Goal: Transaction & Acquisition: Purchase product/service

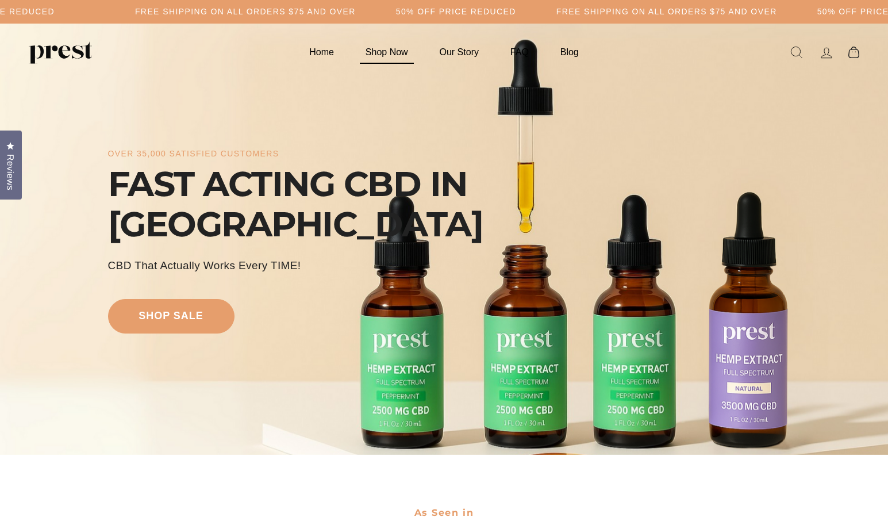
click at [397, 56] on link "Shop Now" at bounding box center [386, 52] width 71 height 22
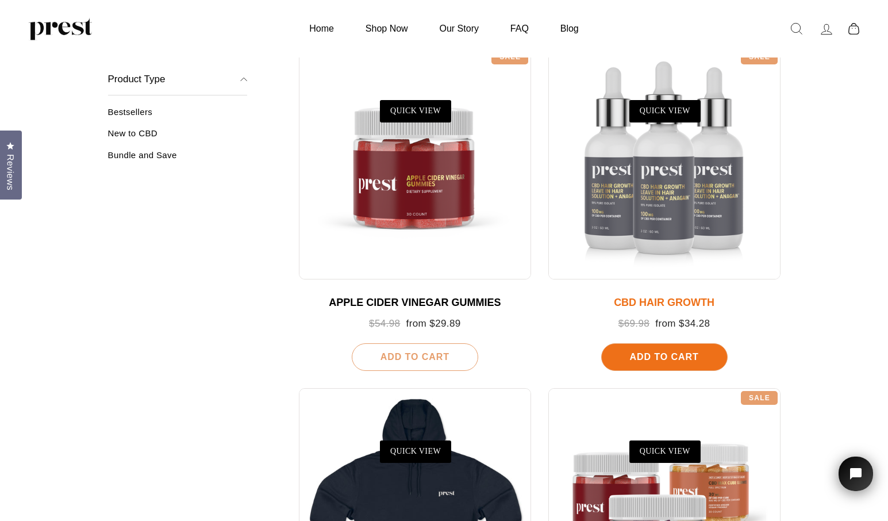
scroll to position [1177, 0]
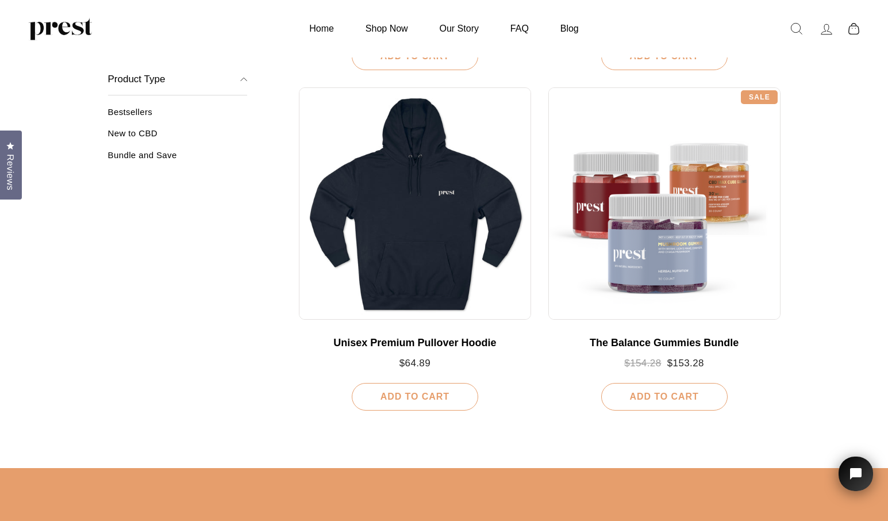
click at [163, 113] on link "Bestsellers" at bounding box center [178, 116] width 140 height 19
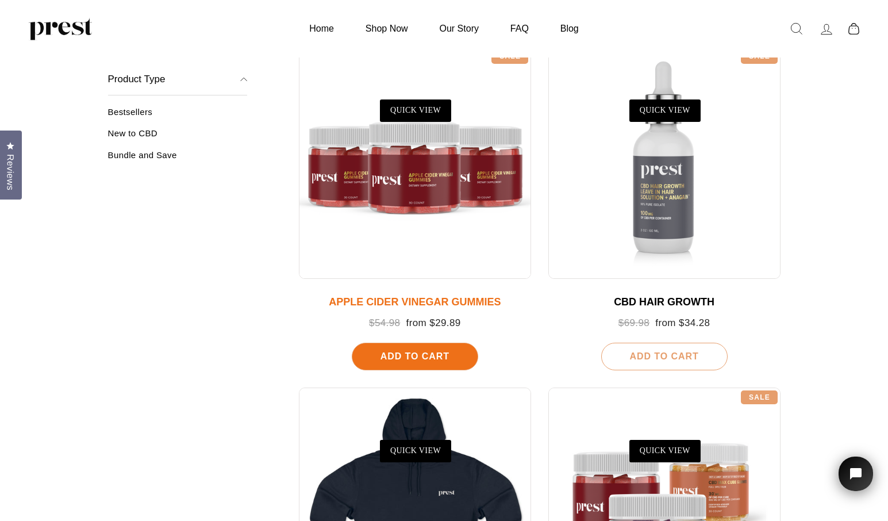
scroll to position [1165, 0]
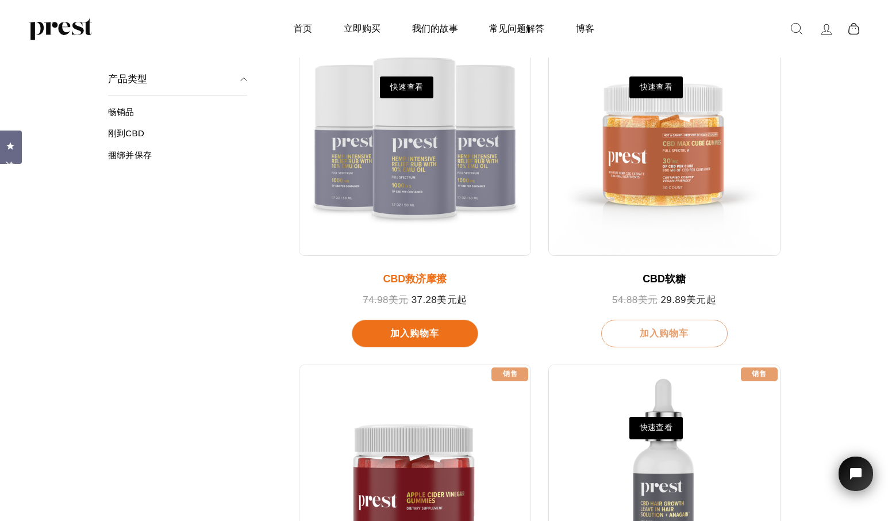
scroll to position [428, 0]
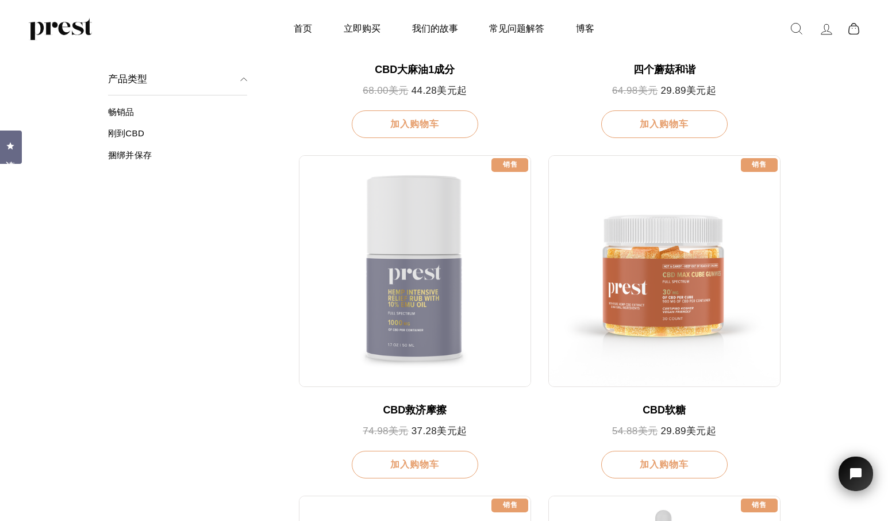
click at [152, 113] on link "畅销品" at bounding box center [178, 116] width 140 height 19
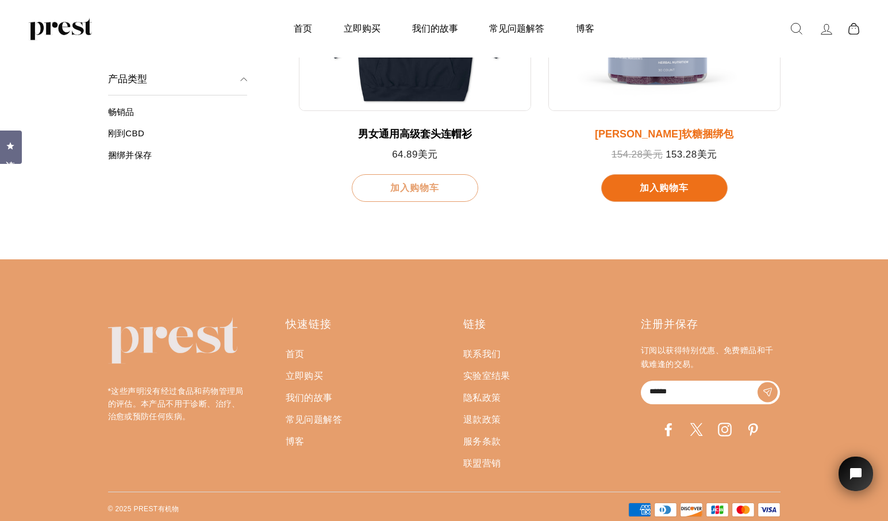
scroll to position [1254, 0]
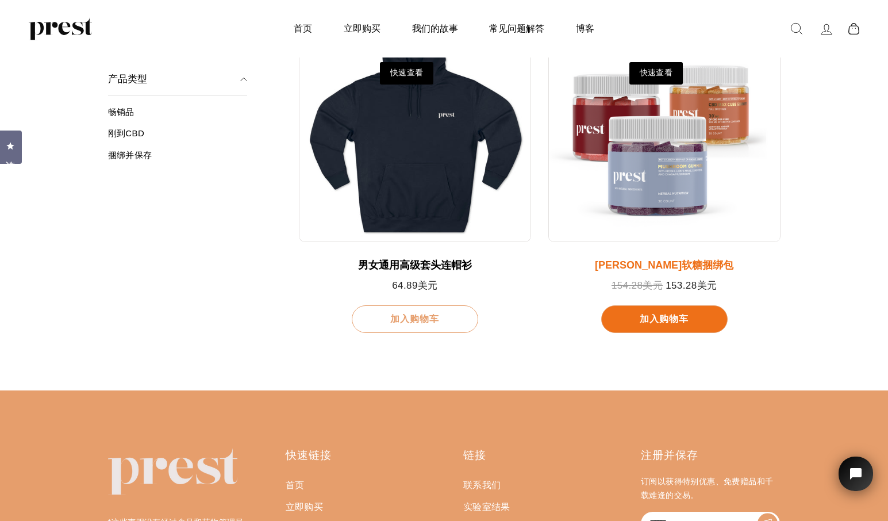
click at [674, 174] on div at bounding box center [664, 125] width 231 height 231
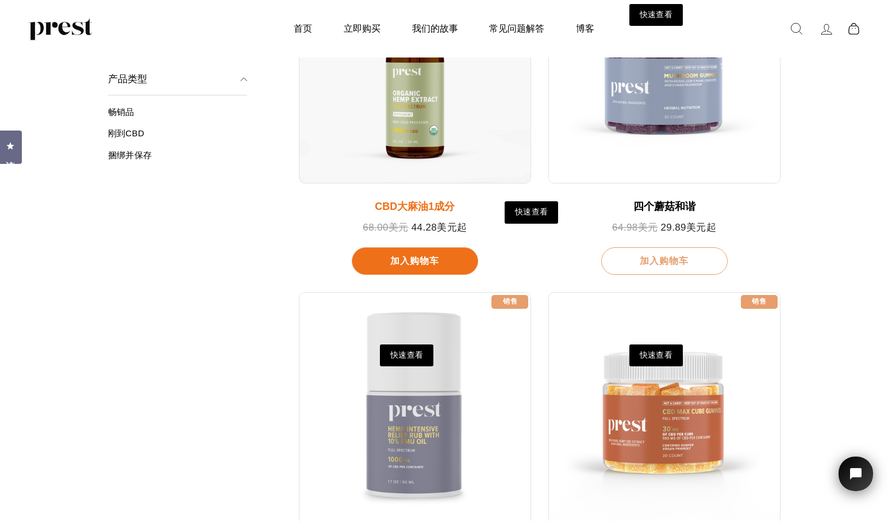
scroll to position [182, 0]
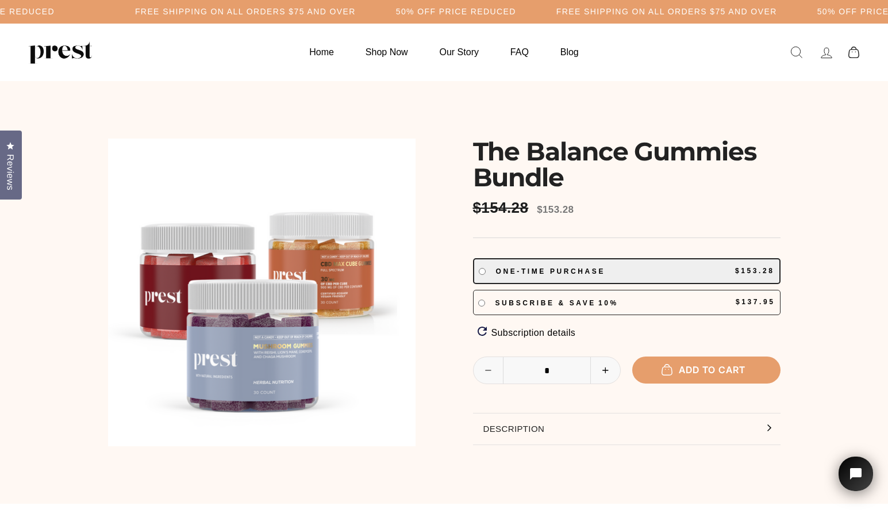
drag, startPoint x: 477, startPoint y: 144, endPoint x: 579, endPoint y: 171, distance: 105.8
click at [579, 171] on h1 "The Balance Gummies Bundle" at bounding box center [627, 165] width 308 height 52
copy h1 "The Balance Gummies Bundle"
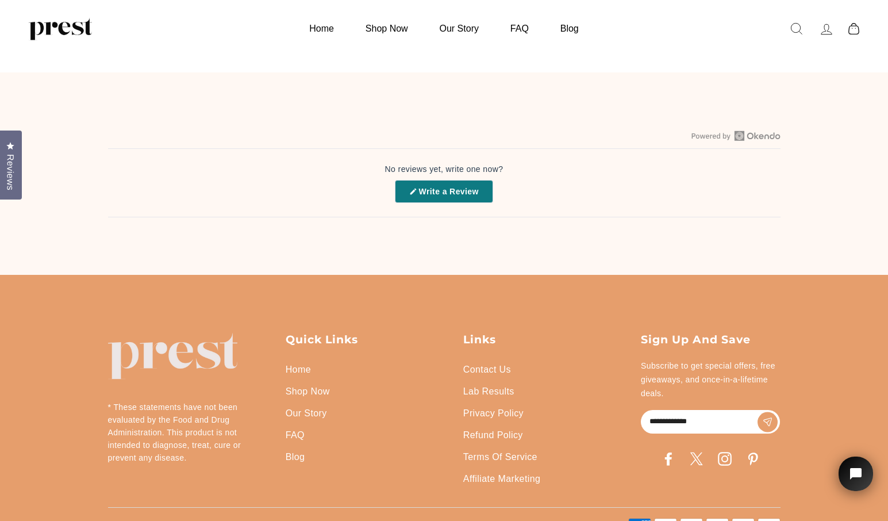
scroll to position [514, 0]
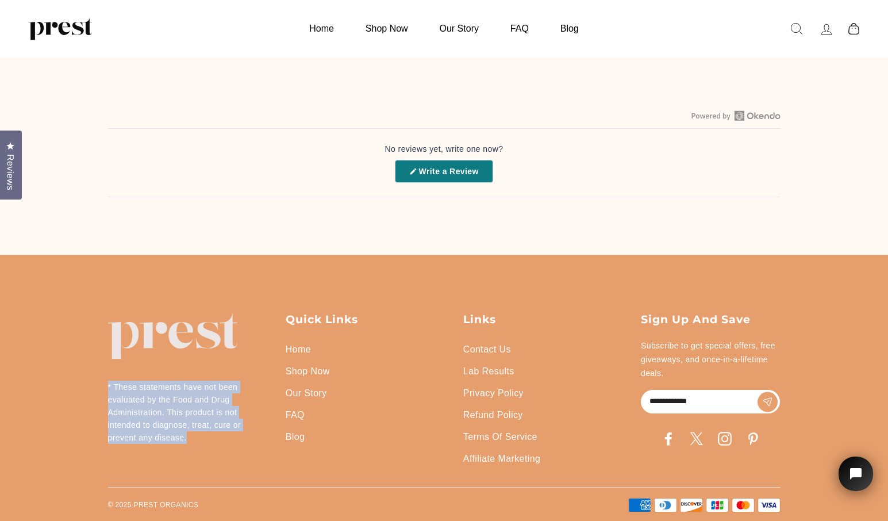
drag, startPoint x: 202, startPoint y: 439, endPoint x: 105, endPoint y: 347, distance: 133.4
click at [105, 347] on div "* These statements have not been evaluated by the Food and Drug Administration.…" at bounding box center [444, 388] width 730 height 267
copy div "* These statements have not been evaluated by the Food and Drug Administration.…"
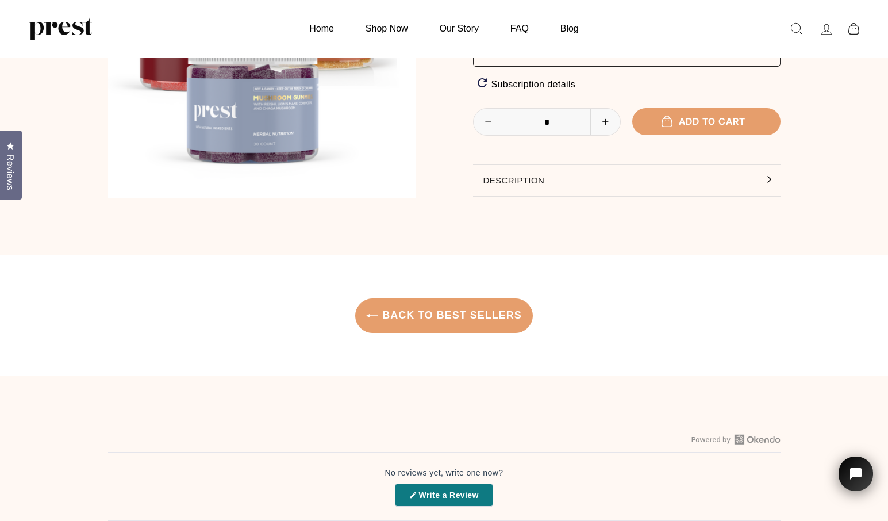
scroll to position [0, 0]
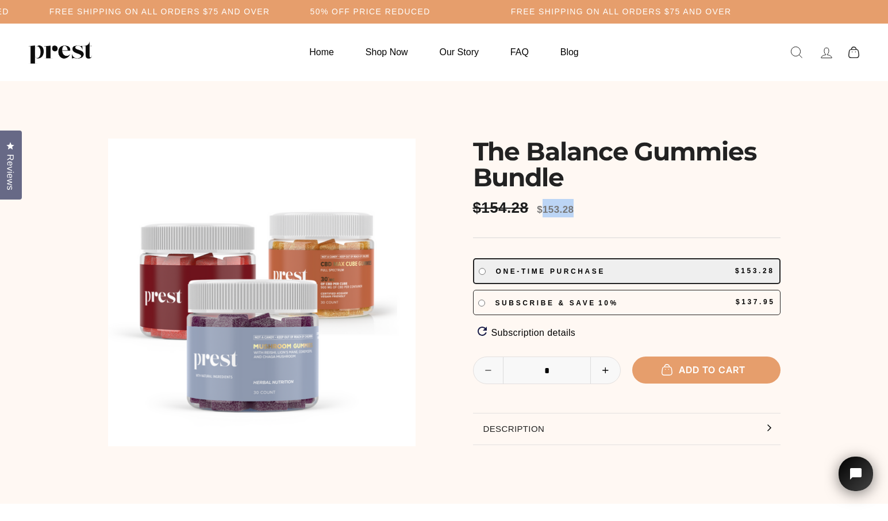
drag, startPoint x: 551, startPoint y: 210, endPoint x: 626, endPoint y: 210, distance: 75.3
click at [626, 210] on div "**********" at bounding box center [627, 292] width 308 height 306
click at [545, 215] on span "$153.28" at bounding box center [555, 209] width 37 height 11
drag, startPoint x: 551, startPoint y: 209, endPoint x: 597, endPoint y: 209, distance: 45.4
click at [597, 209] on div "**********" at bounding box center [627, 292] width 308 height 306
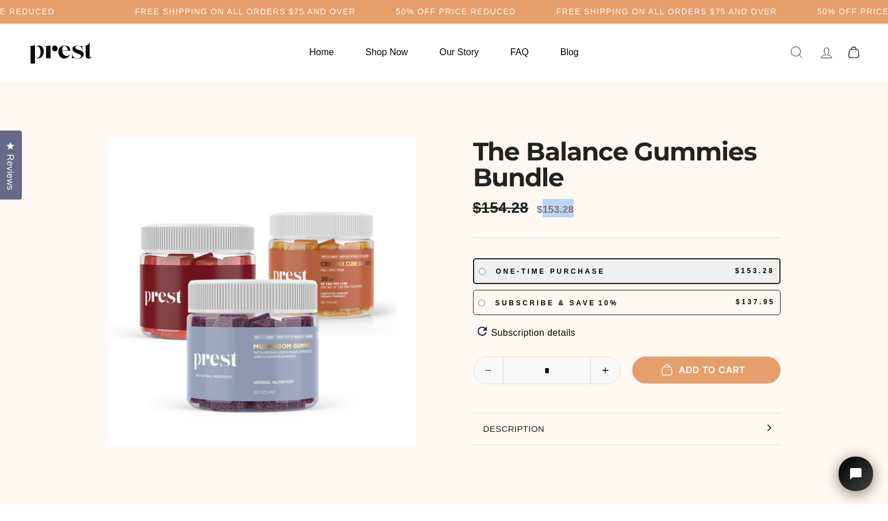
copy span "153.28"
drag, startPoint x: 484, startPoint y: 204, endPoint x: 532, endPoint y: 204, distance: 48.3
click at [532, 204] on span "$154.28" at bounding box center [502, 208] width 59 height 18
copy span "154.28"
